Goal: Task Accomplishment & Management: Manage account settings

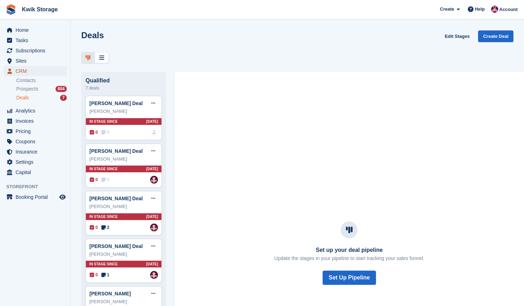
click at [36, 74] on span "CRM" at bounding box center [37, 71] width 42 height 10
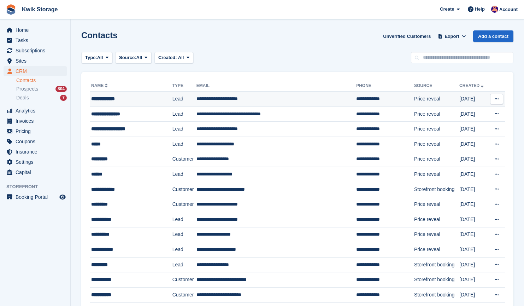
click at [116, 105] on td "**********" at bounding box center [131, 99] width 83 height 15
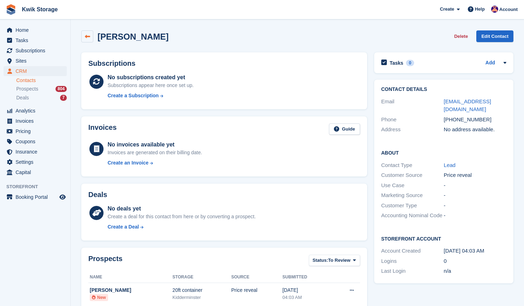
click at [87, 36] on icon at bounding box center [87, 36] width 5 height 5
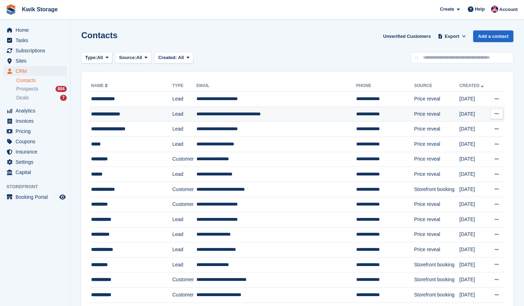
click at [145, 113] on div "**********" at bounding box center [127, 113] width 73 height 7
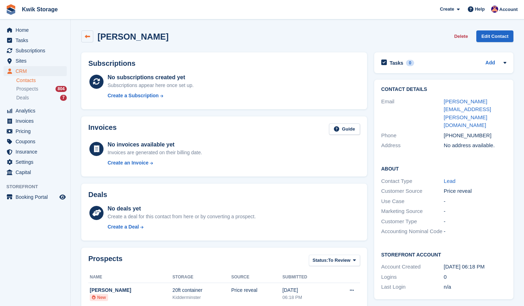
click at [90, 39] on link at bounding box center [87, 36] width 12 height 12
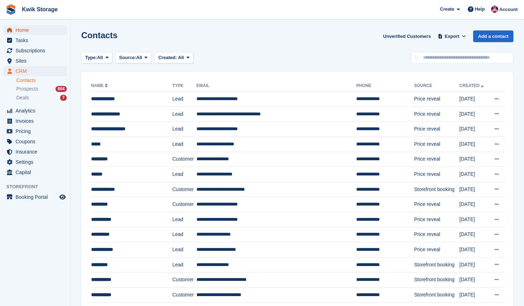
click at [39, 30] on span "Home" at bounding box center [37, 30] width 42 height 10
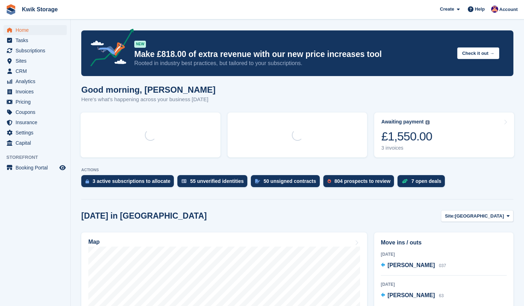
click at [371, 97] on section "NEW Make £818.00 of extra revenue with our new price increases tool Rooted in i…" at bounding box center [298, 248] width 454 height 496
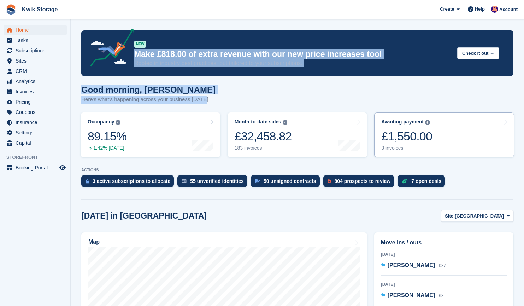
click at [448, 149] on link "Awaiting payment The total outstanding balance on all open invoices. £1,550.00 …" at bounding box center [445, 134] width 140 height 45
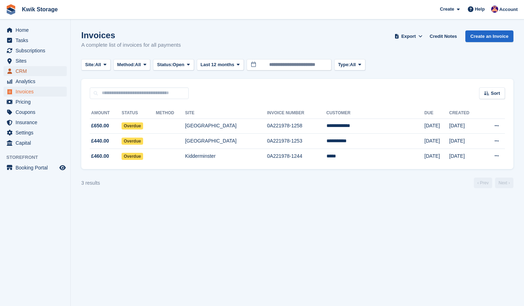
click at [37, 73] on span "CRM" at bounding box center [37, 71] width 42 height 10
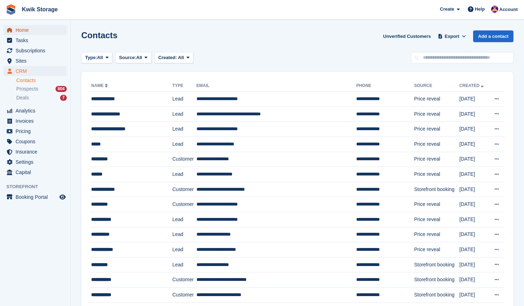
click at [42, 28] on span "Home" at bounding box center [37, 30] width 42 height 10
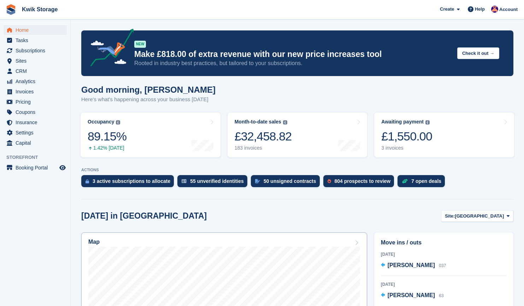
click at [253, 245] on div "Map" at bounding box center [224, 243] width 272 height 8
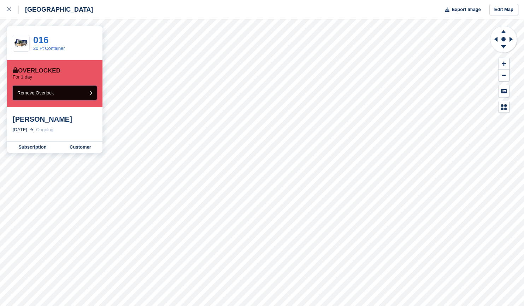
click at [84, 91] on button "Remove Overlock" at bounding box center [55, 93] width 84 height 15
click at [91, 94] on icon "submit" at bounding box center [90, 93] width 3 height 5
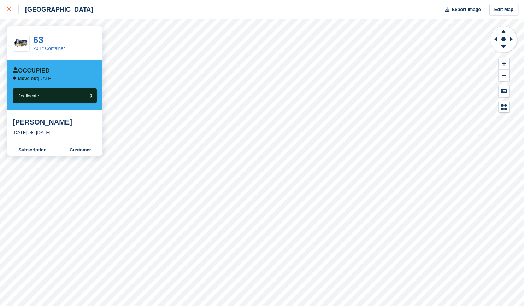
click at [2, 8] on link at bounding box center [9, 9] width 19 height 19
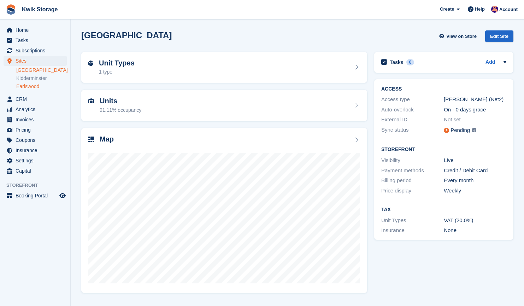
click at [41, 87] on link "Earlswood" at bounding box center [41, 86] width 51 height 7
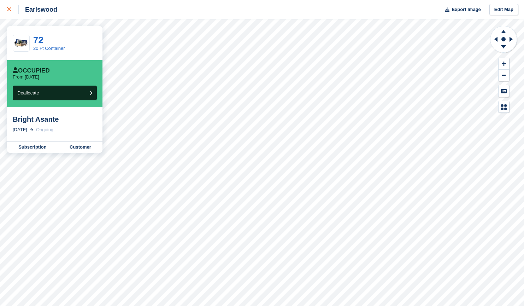
click at [12, 6] on div at bounding box center [13, 9] width 12 height 8
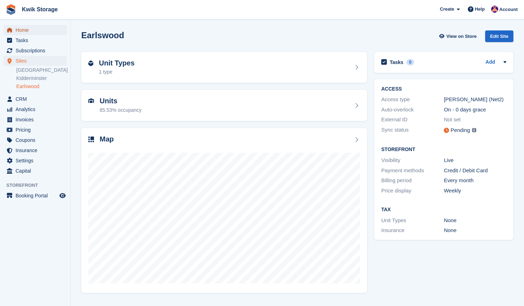
click at [33, 28] on span "Home" at bounding box center [37, 30] width 42 height 10
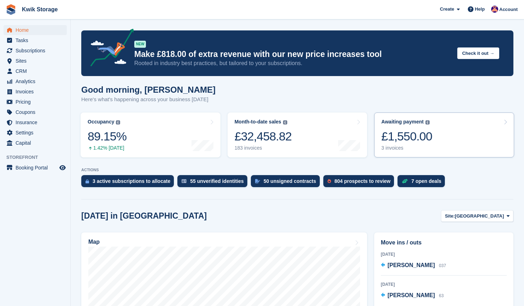
click at [417, 142] on div "£1,550.00" at bounding box center [407, 136] width 51 height 15
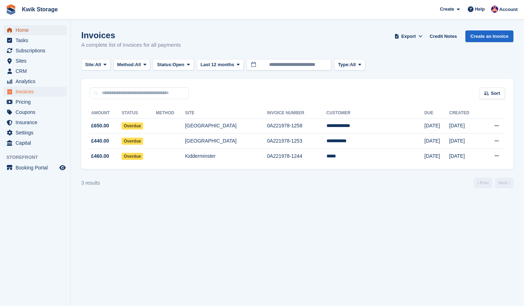
click at [43, 32] on span "Home" at bounding box center [37, 30] width 42 height 10
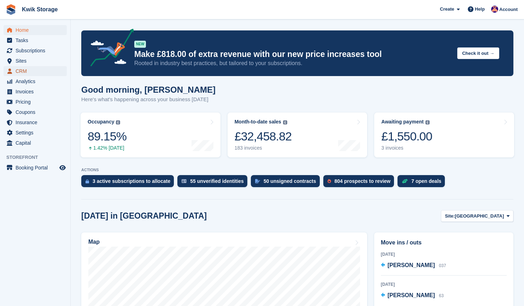
click at [38, 67] on span "CRM" at bounding box center [37, 71] width 42 height 10
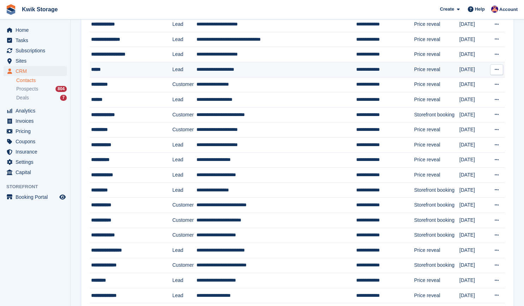
scroll to position [75, 0]
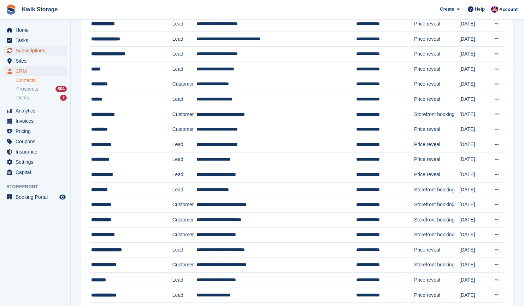
click at [61, 50] on link "Subscriptions" at bounding box center [35, 51] width 63 height 10
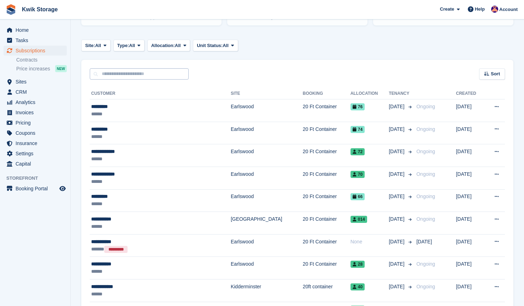
scroll to position [97, 0]
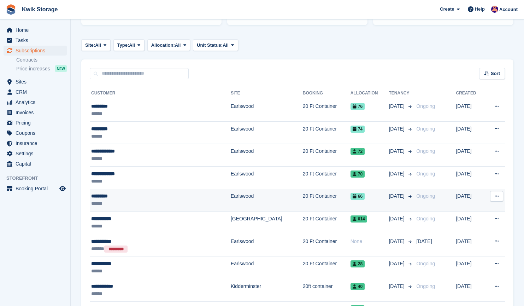
click at [133, 196] on div "*********" at bounding box center [140, 195] width 99 height 7
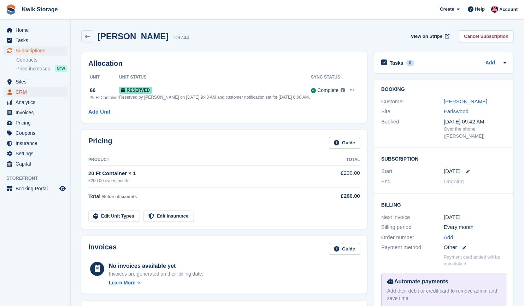
click at [60, 93] on link "CRM" at bounding box center [35, 92] width 63 height 10
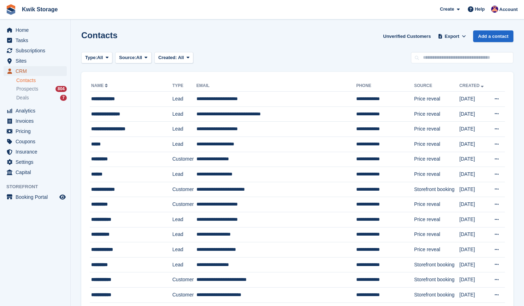
click at [43, 72] on span "CRM" at bounding box center [37, 71] width 42 height 10
click at [46, 63] on span "Sites" at bounding box center [37, 61] width 42 height 10
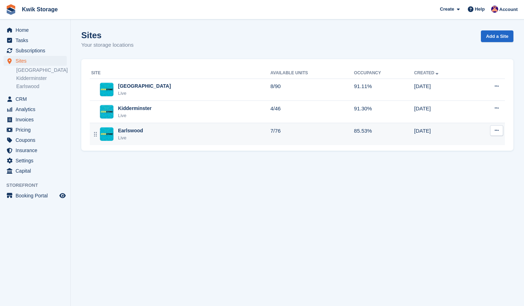
click at [146, 142] on td "Earlswood Live" at bounding box center [180, 134] width 181 height 22
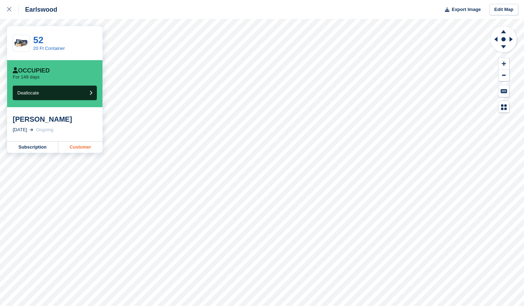
click at [87, 151] on link "Customer" at bounding box center [80, 146] width 44 height 11
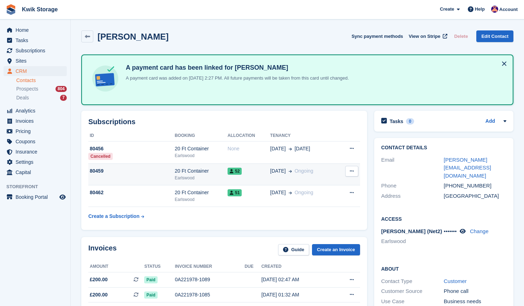
click at [353, 172] on icon at bounding box center [352, 171] width 4 height 5
click at [327, 185] on p "Cancel subscription" at bounding box center [325, 184] width 62 height 9
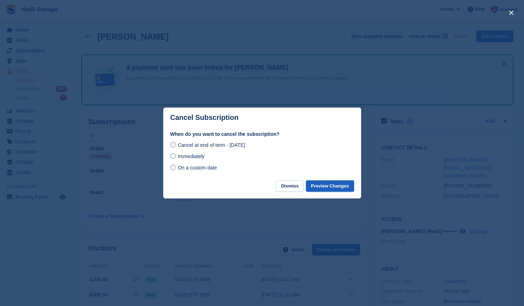
click at [334, 186] on button "Preview Changes" at bounding box center [330, 186] width 48 height 12
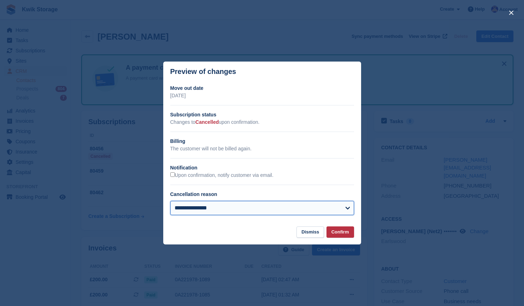
click at [338, 214] on select "**********" at bounding box center [262, 208] width 184 height 14
select select "**********"
click at [170, 201] on select "**********" at bounding box center [262, 208] width 184 height 14
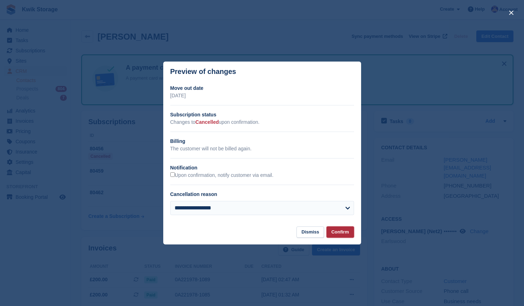
click at [343, 232] on button "Confirm" at bounding box center [341, 232] width 28 height 12
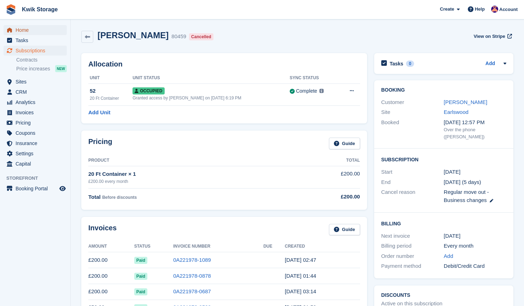
click at [38, 31] on span "Home" at bounding box center [37, 30] width 42 height 10
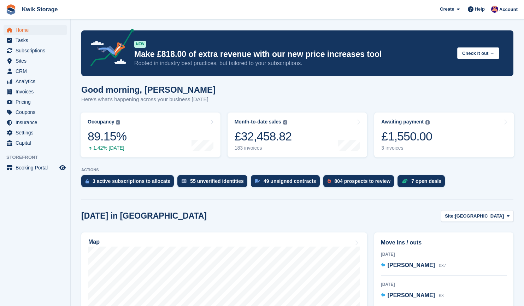
scroll to position [117, 0]
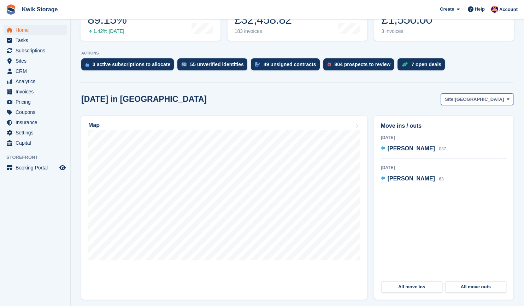
click at [496, 96] on span "[GEOGRAPHIC_DATA]" at bounding box center [479, 99] width 49 height 7
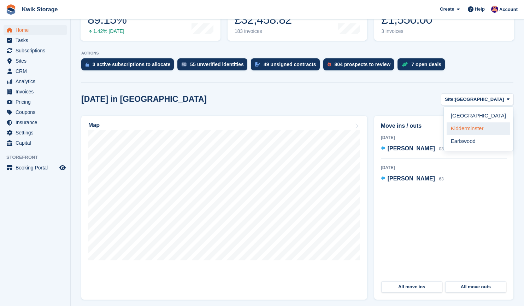
click at [475, 129] on link "Kidderminster" at bounding box center [479, 128] width 64 height 13
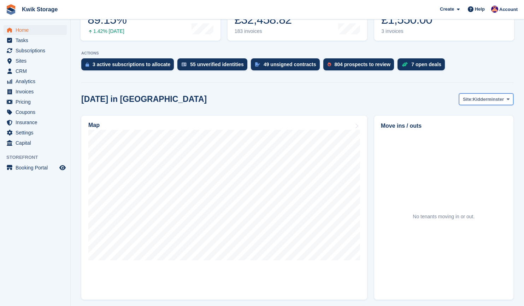
click at [498, 97] on span "Kidderminster" at bounding box center [488, 99] width 31 height 7
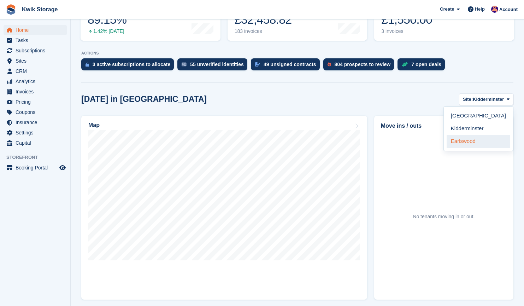
click at [470, 139] on link "Earlswood" at bounding box center [479, 141] width 64 height 13
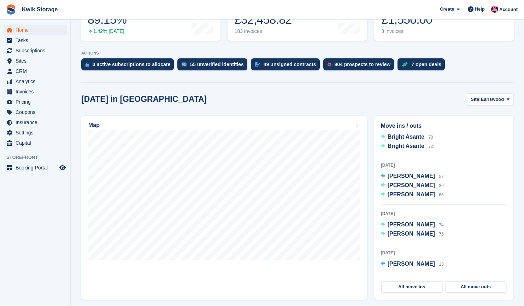
scroll to position [0, 0]
